Goal: Information Seeking & Learning: Find specific fact

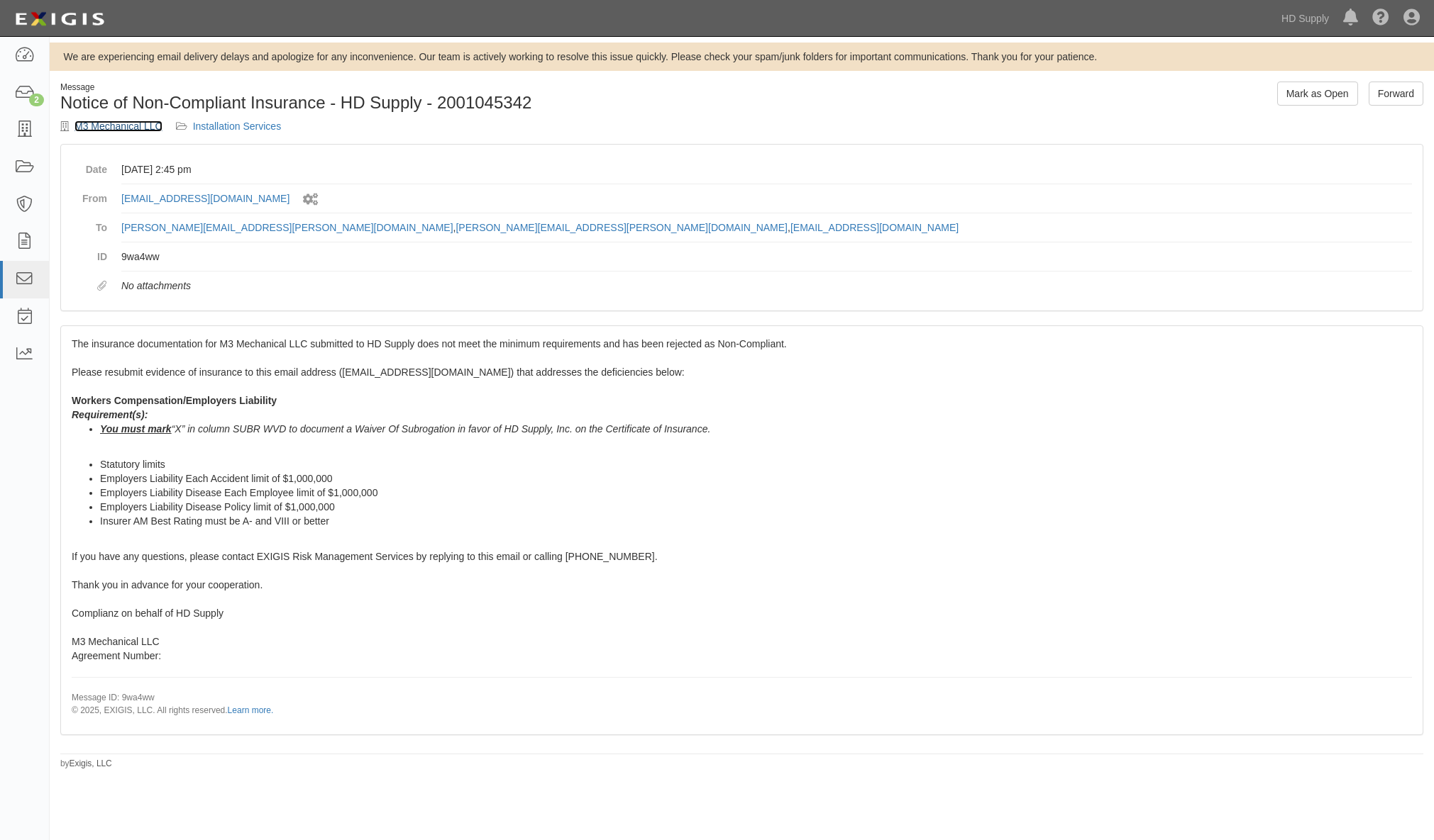
click at [108, 129] on link "M3 Mechanical LLC" at bounding box center [118, 126] width 88 height 11
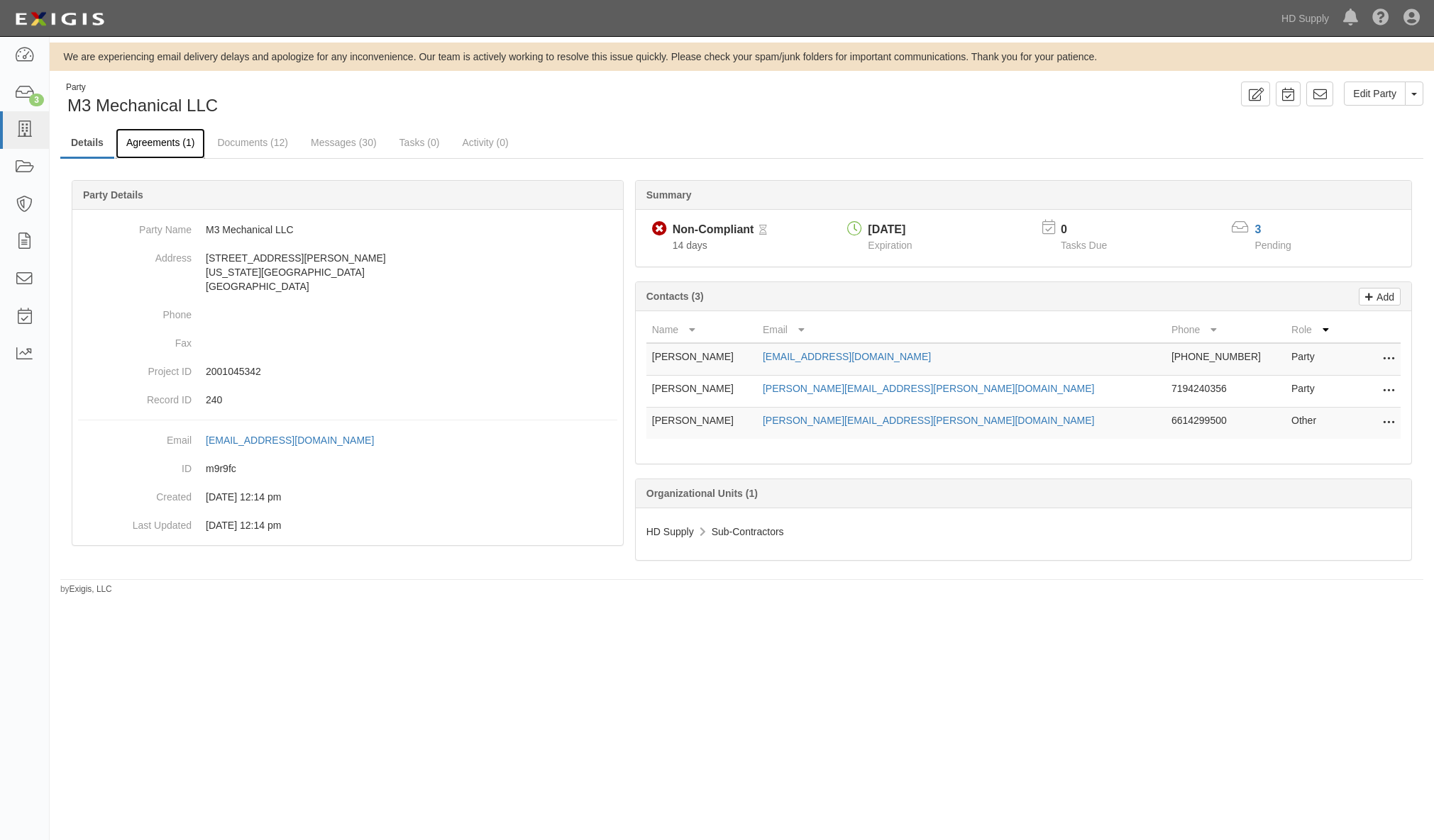
click at [160, 152] on link "Agreements (1)" at bounding box center [160, 144] width 90 height 31
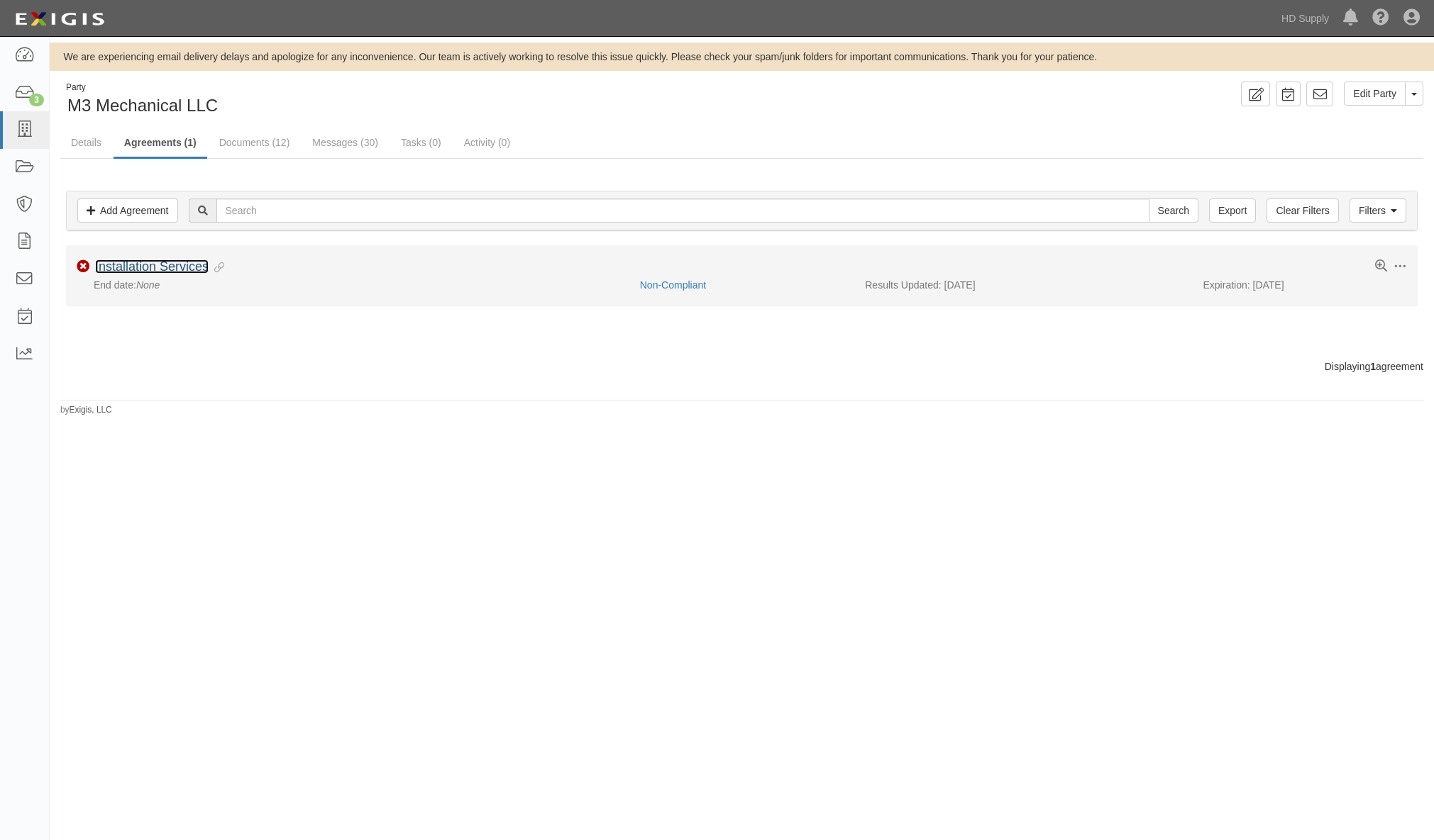
click at [152, 267] on link "Installation Services" at bounding box center [151, 266] width 114 height 14
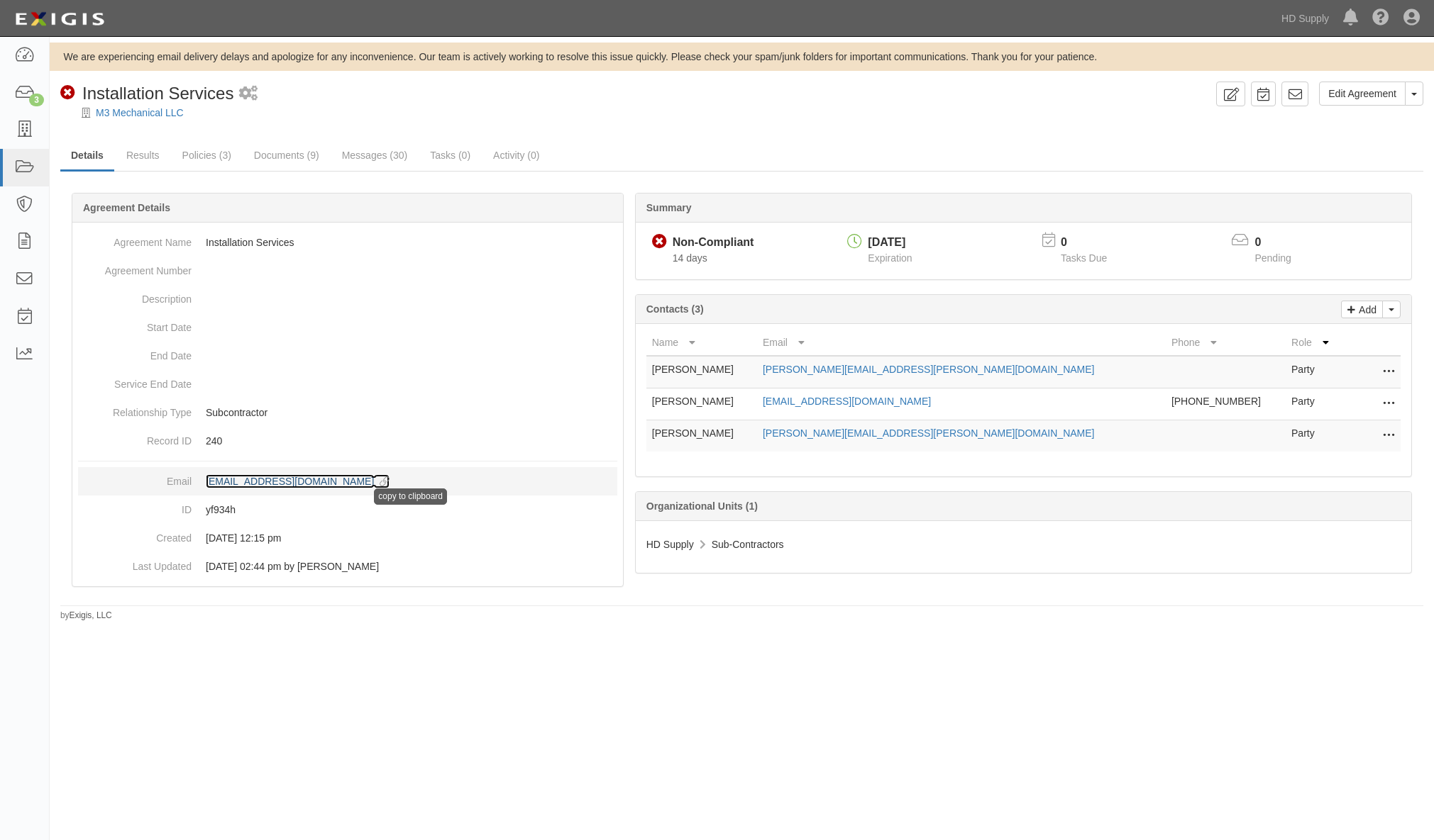
click at [423, 490] on div "copy to clipboard" at bounding box center [410, 497] width 73 height 17
click at [390, 479] on icon at bounding box center [381, 482] width 16 height 10
